Goal: Find specific page/section: Find specific page/section

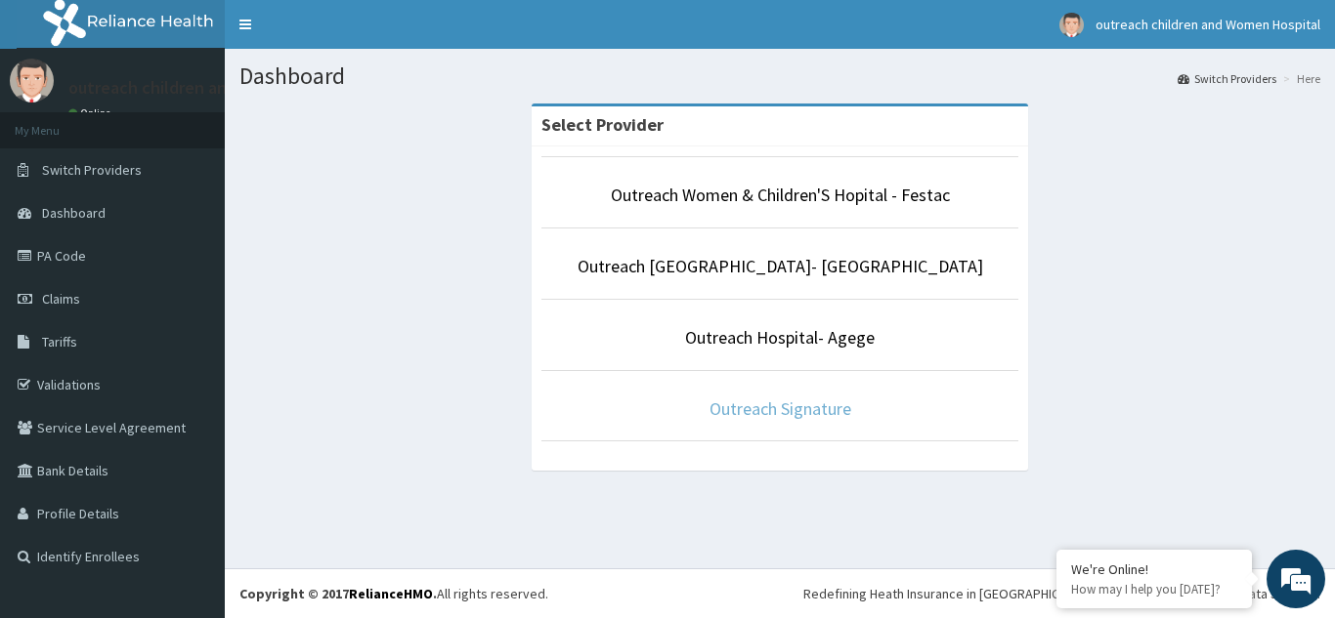
click at [775, 413] on link "Outreach Signature" at bounding box center [780, 409] width 142 height 22
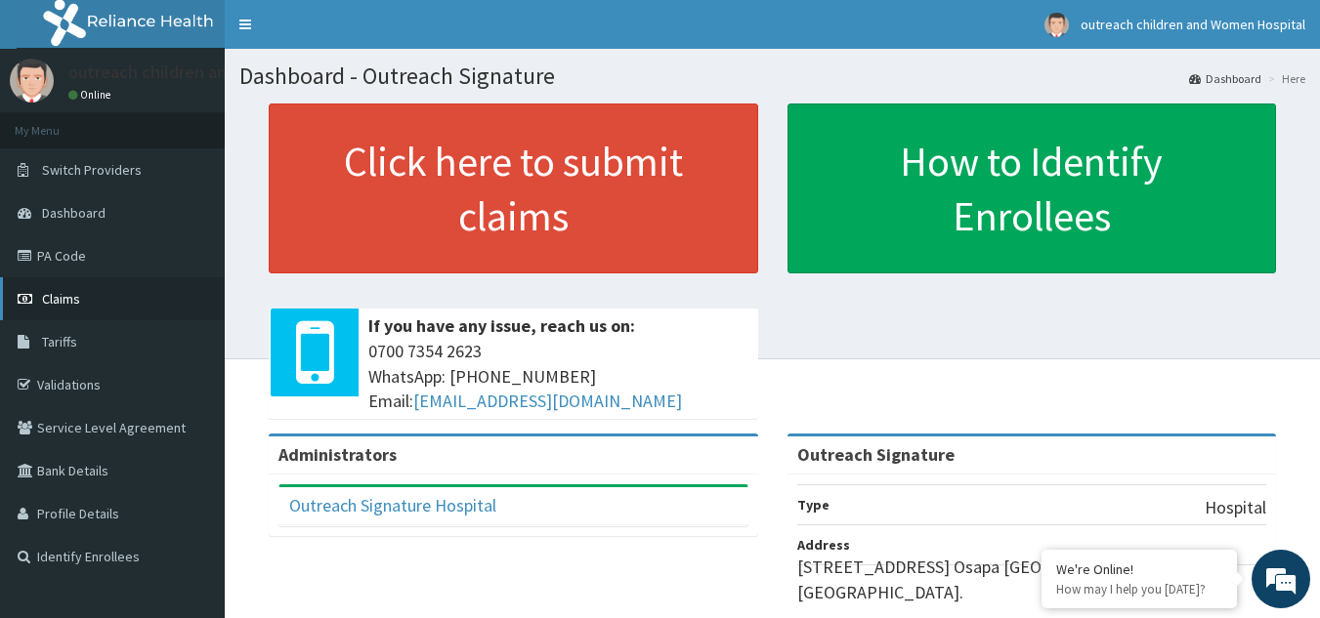
scroll to position [309, 0]
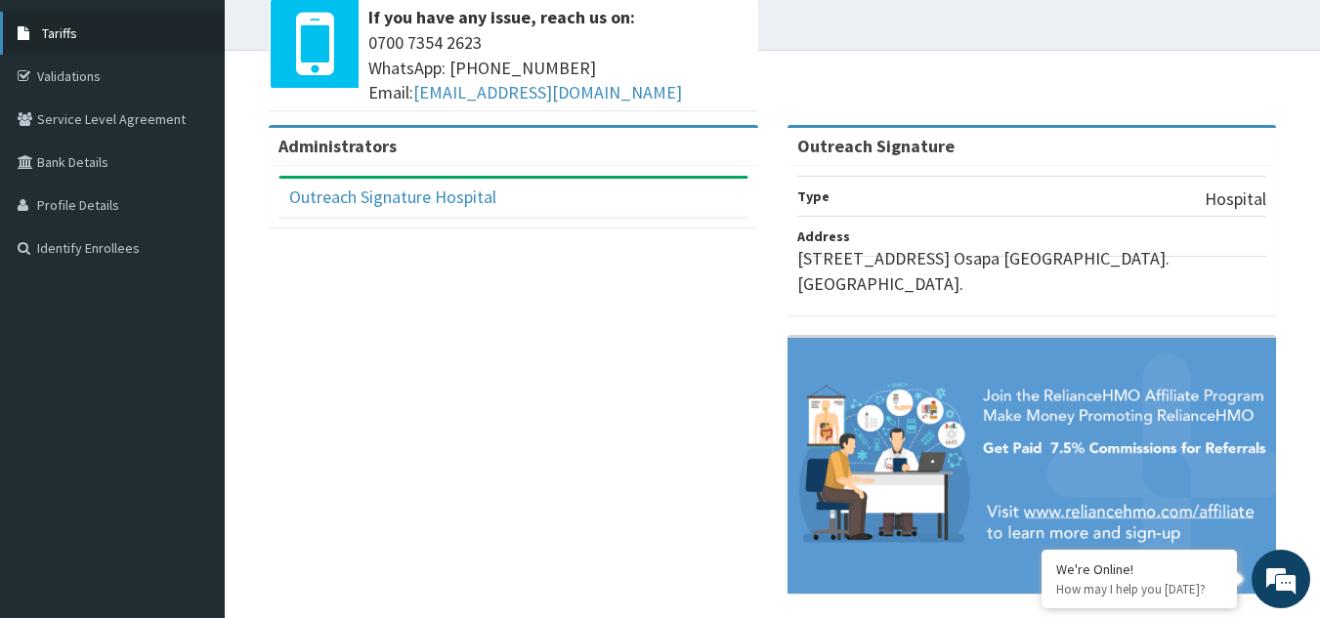
click at [64, 43] on link "Tariffs" at bounding box center [112, 33] width 225 height 43
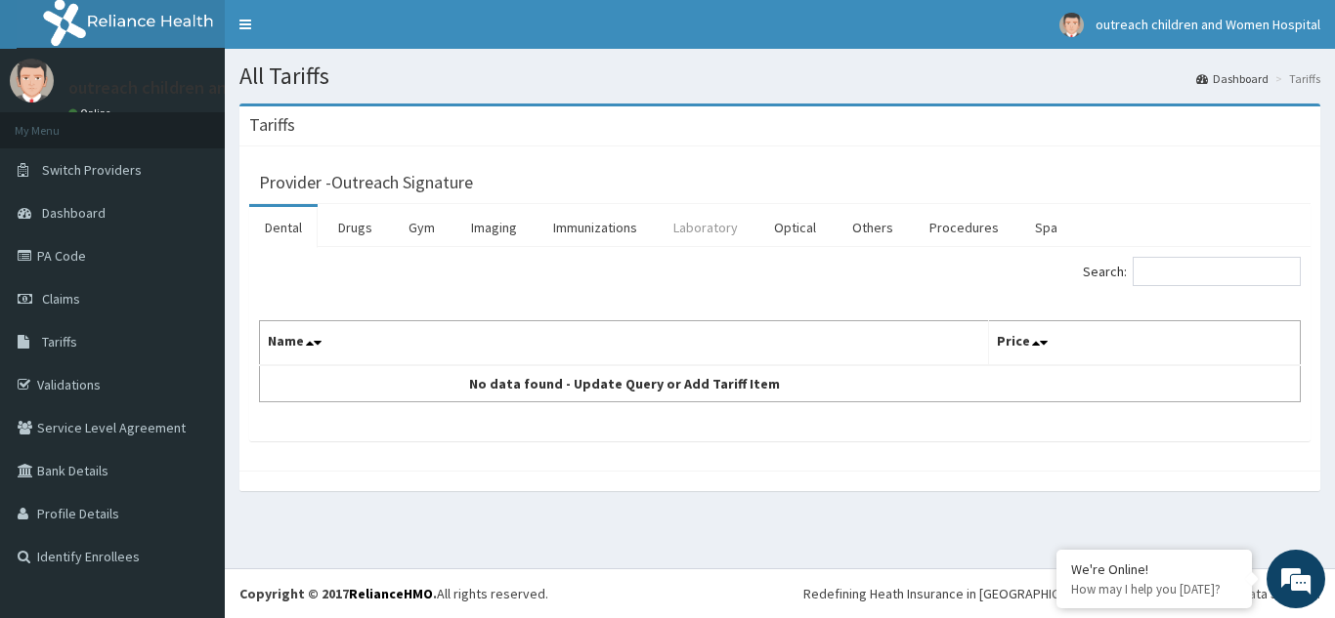
click at [710, 227] on link "Laboratory" at bounding box center [706, 227] width 96 height 41
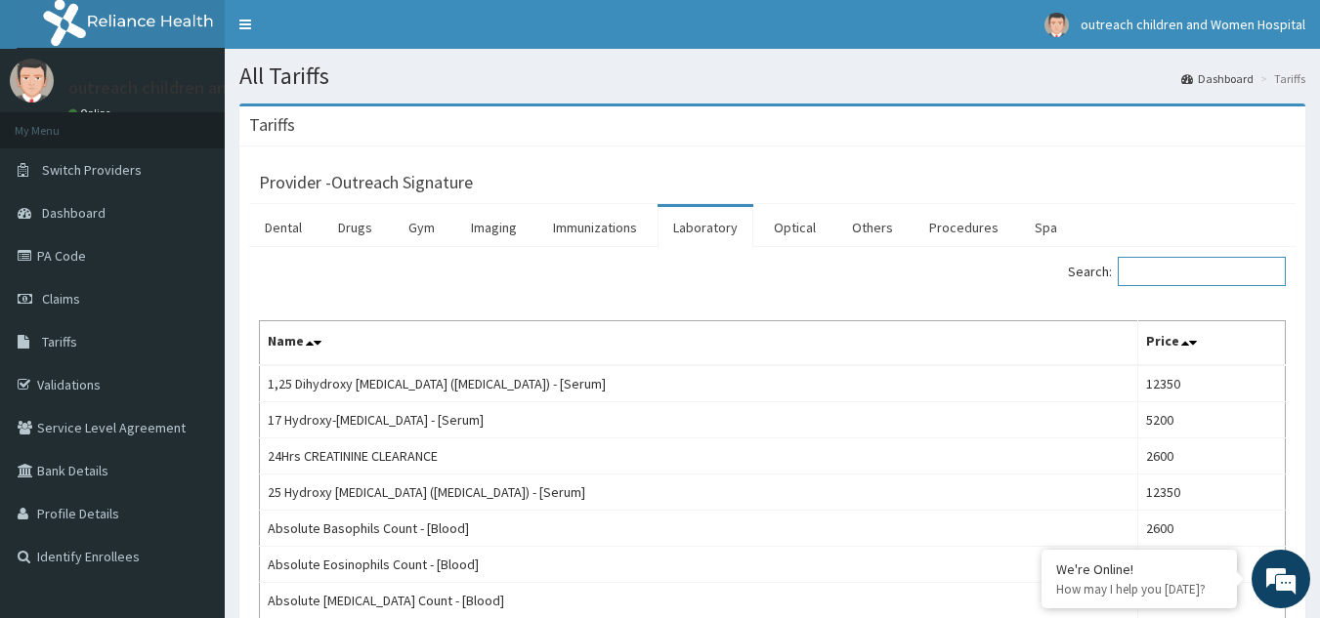
click at [1146, 272] on input "Search:" at bounding box center [1202, 271] width 168 height 29
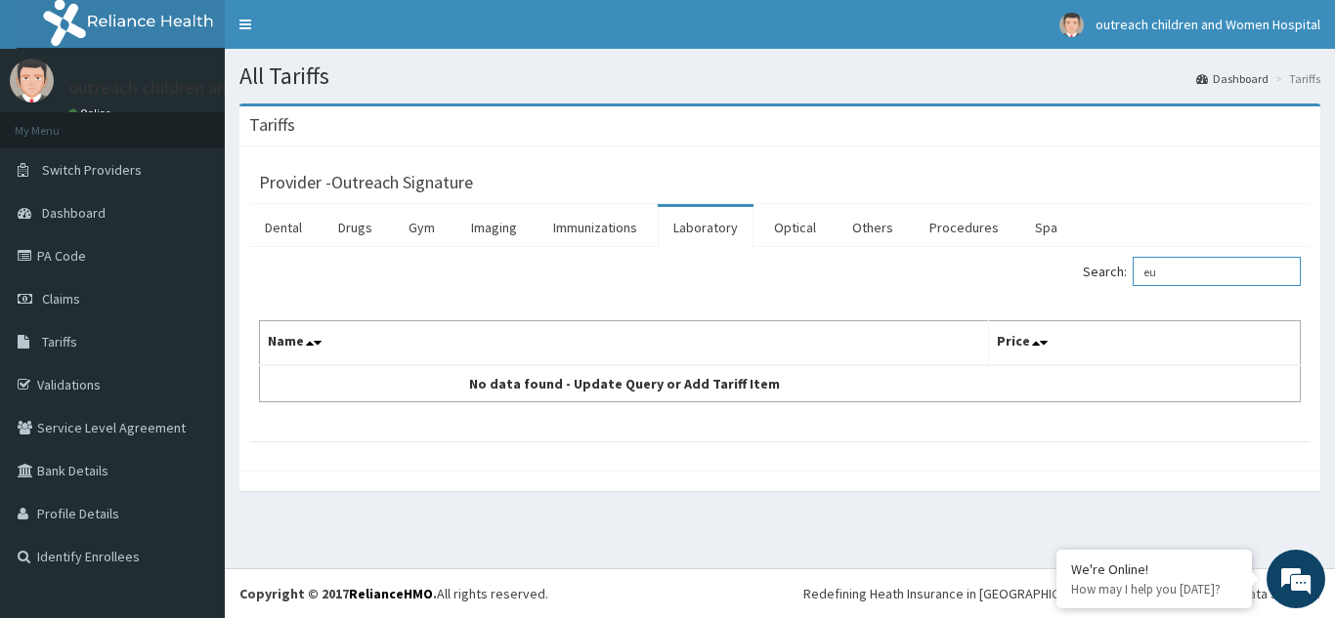
type input "e"
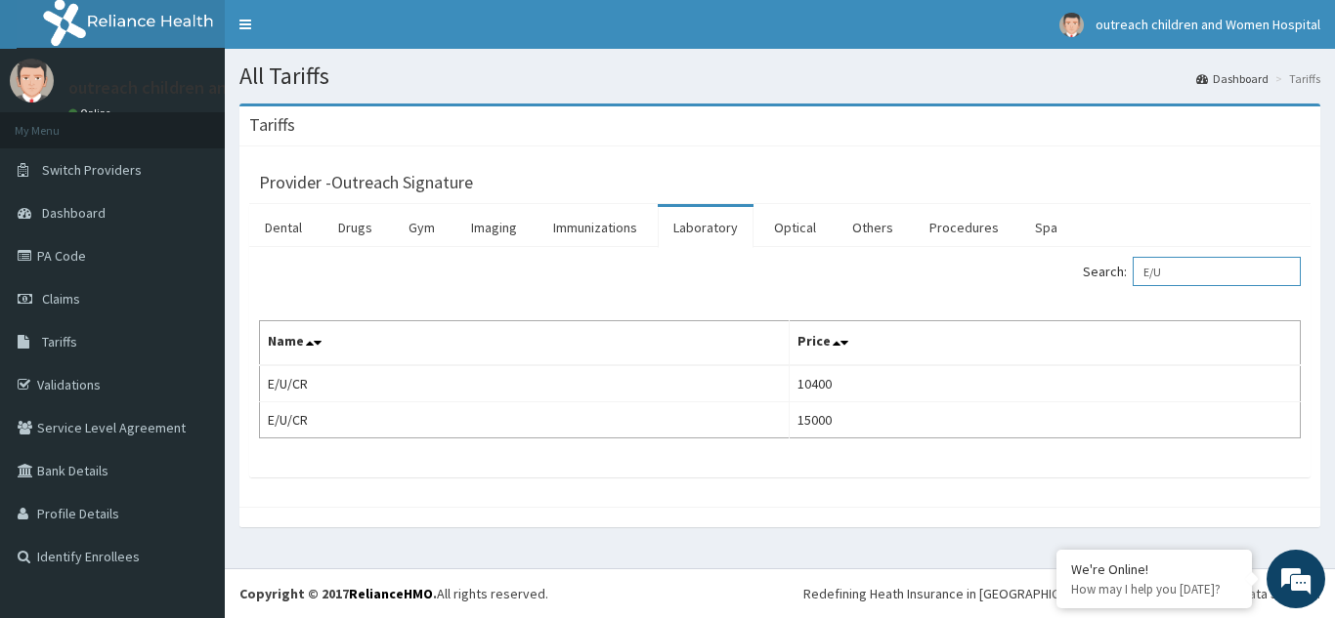
type input "E/U"
